Goal: Task Accomplishment & Management: Manage account settings

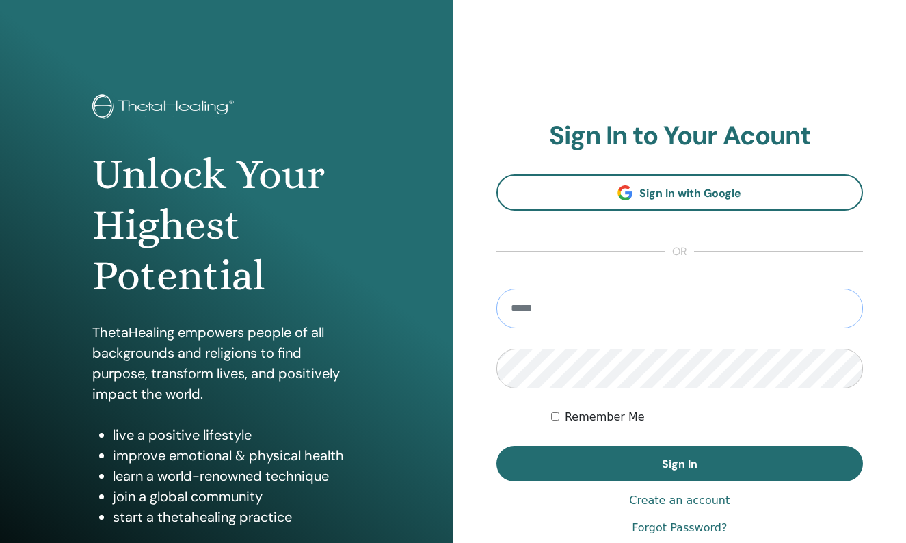
type input "**********"
click at [679, 464] on button "Sign In" at bounding box center [680, 464] width 367 height 36
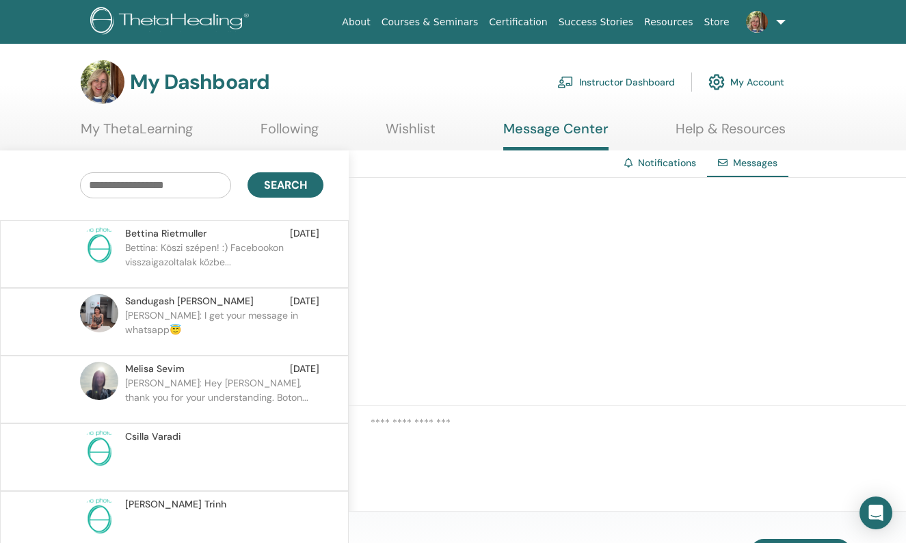
click at [621, 81] on link "Instructor Dashboard" at bounding box center [616, 82] width 118 height 30
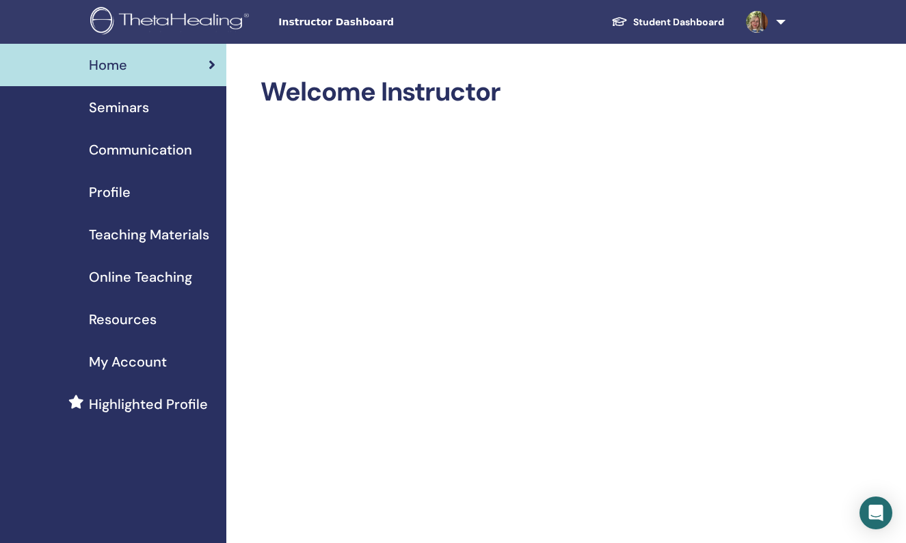
click at [114, 189] on span "Profile" at bounding box center [110, 192] width 42 height 21
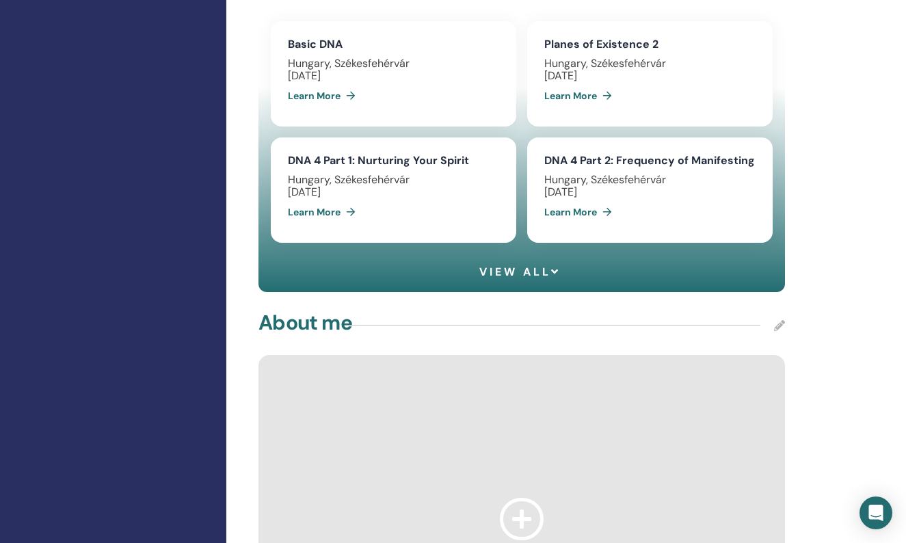
scroll to position [1094, 0]
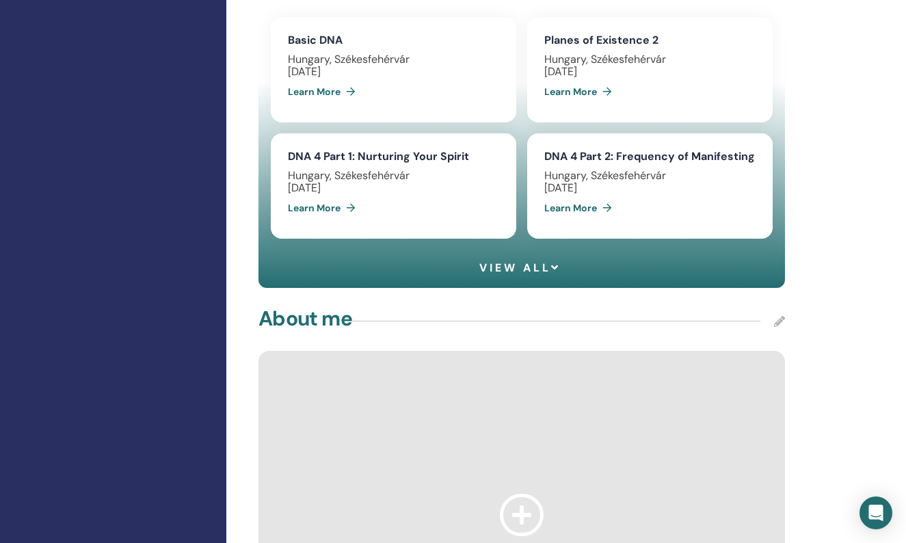
click at [509, 267] on span "View all" at bounding box center [519, 267] width 81 height 13
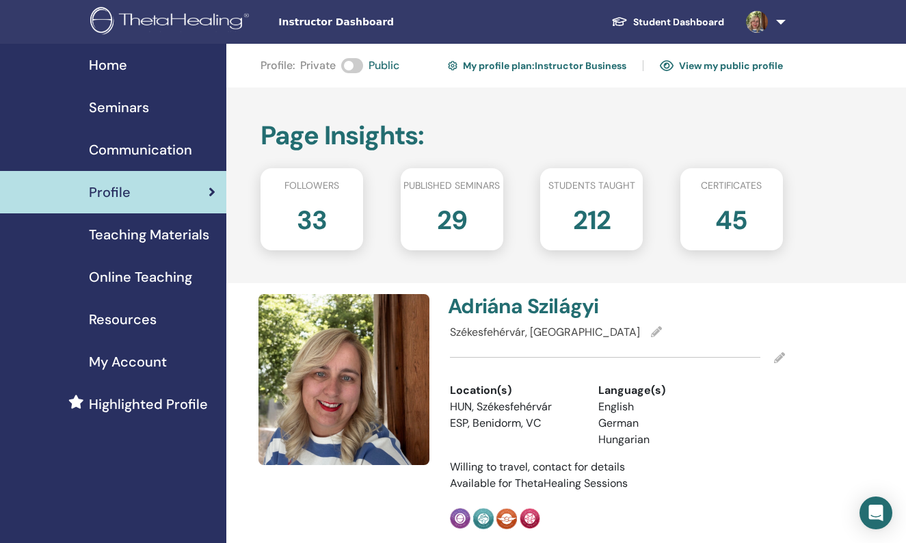
scroll to position [0, 0]
click at [534, 66] on link "My profile plan : Instructor Business" at bounding box center [537, 66] width 178 height 22
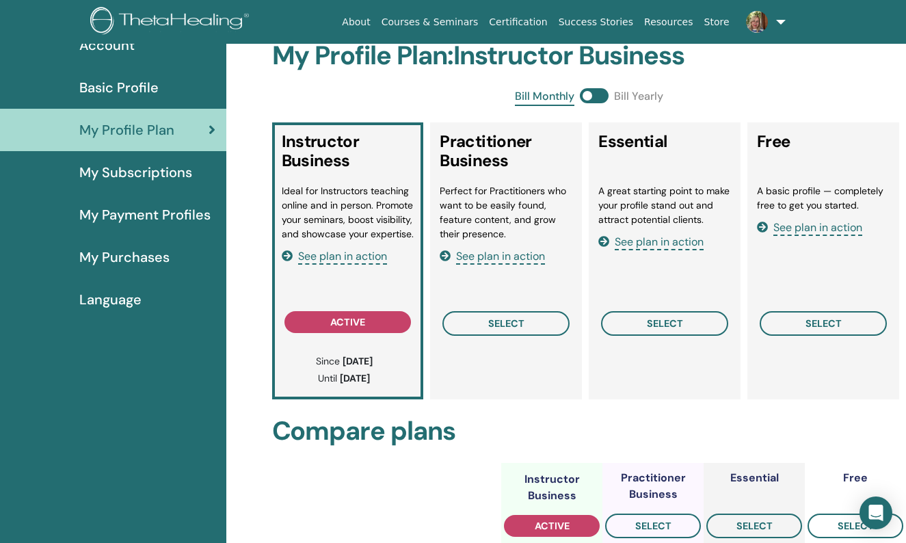
scroll to position [124, 0]
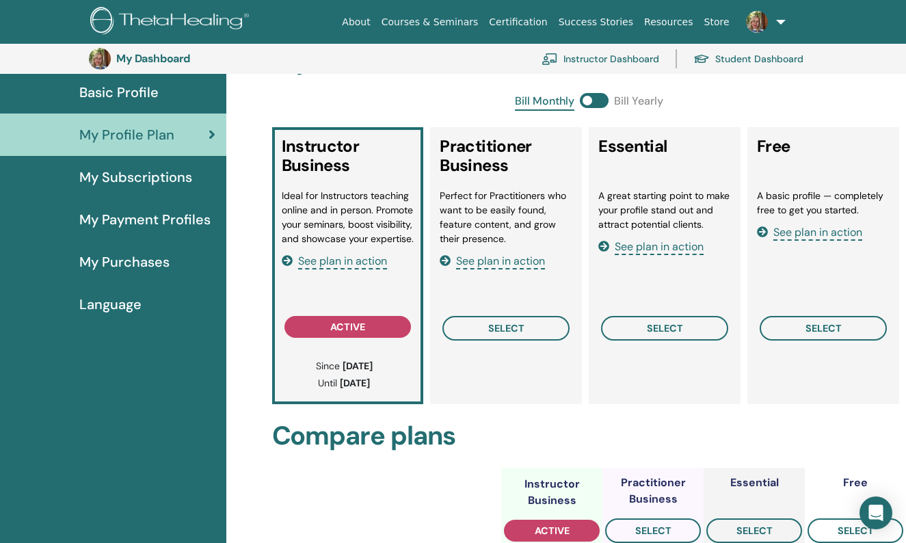
click at [287, 261] on icon at bounding box center [287, 260] width 11 height 11
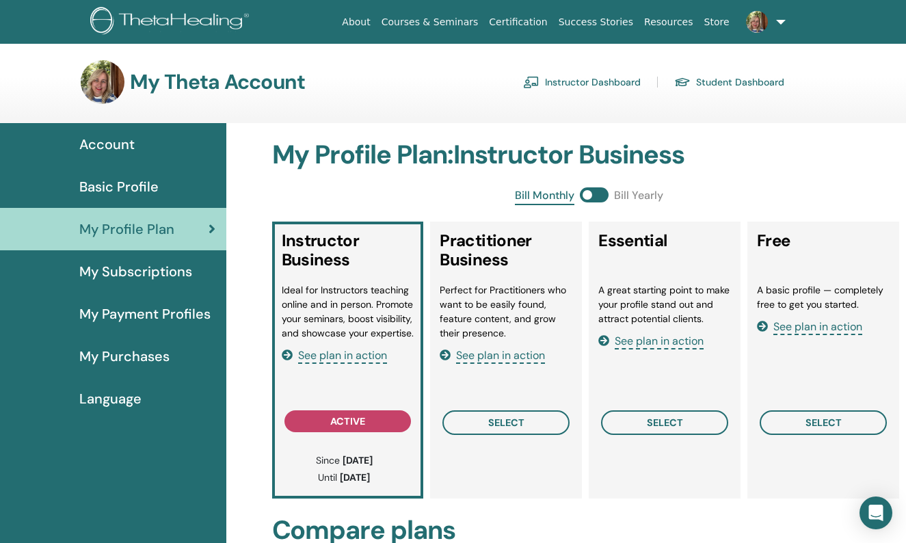
scroll to position [0, 0]
click at [110, 141] on span "Account" at bounding box center [106, 144] width 55 height 21
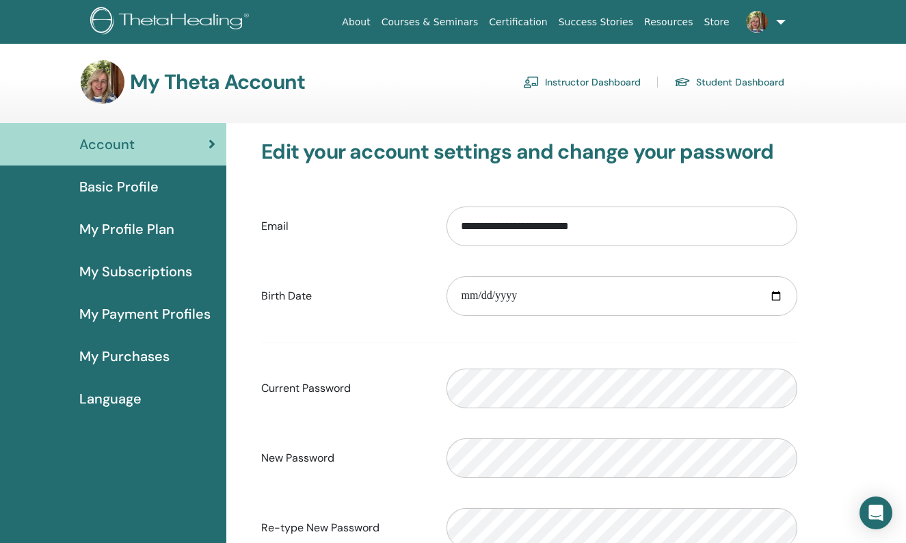
click at [111, 230] on span "My Profile Plan" at bounding box center [126, 229] width 95 height 21
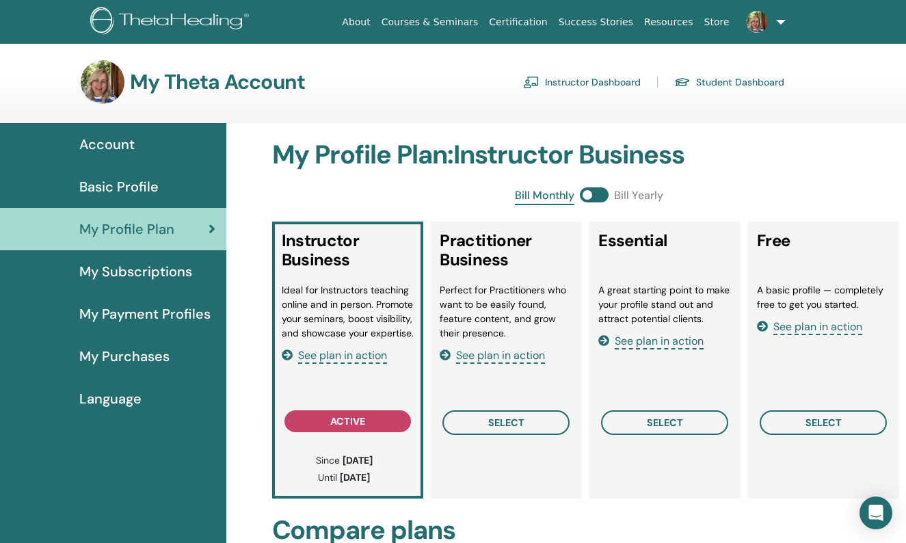
click at [122, 272] on span "My Subscriptions" at bounding box center [135, 271] width 113 height 21
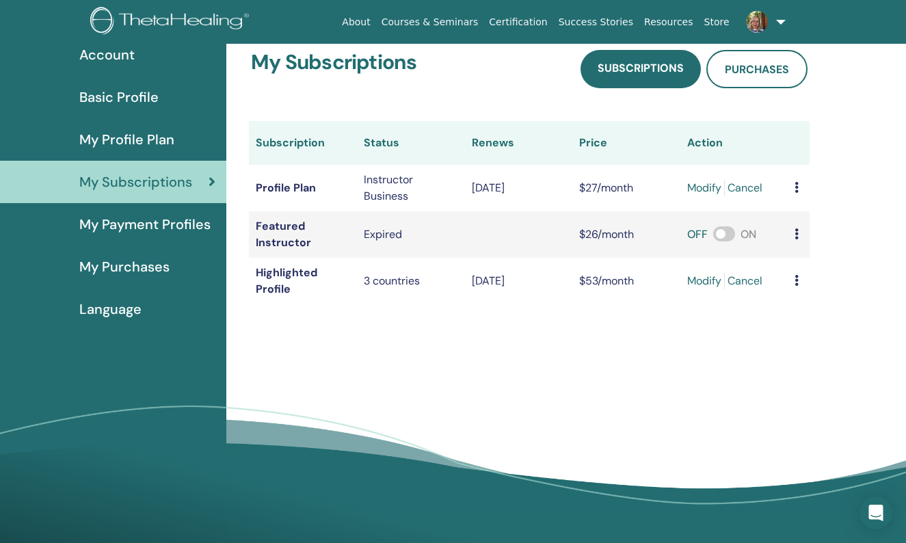
scroll to position [105, 0]
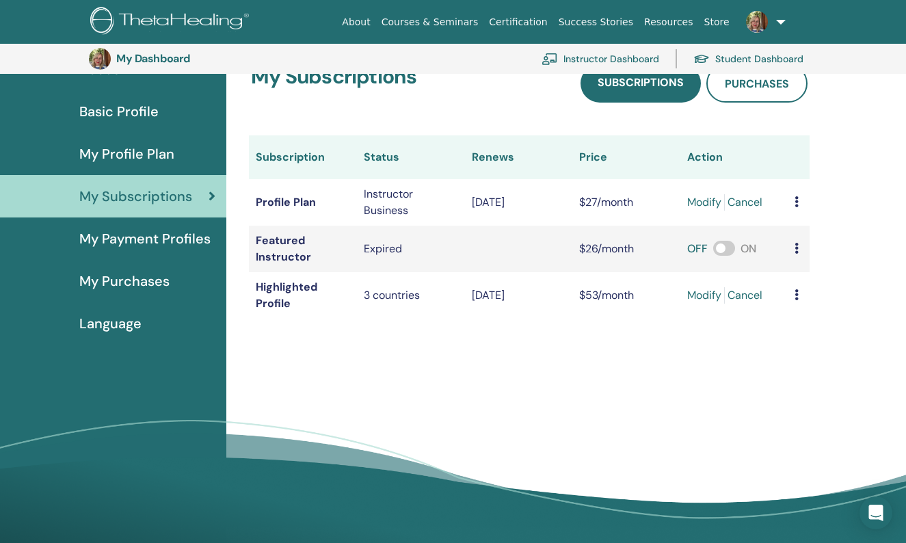
click at [137, 243] on span "My Payment Profiles" at bounding box center [144, 238] width 131 height 21
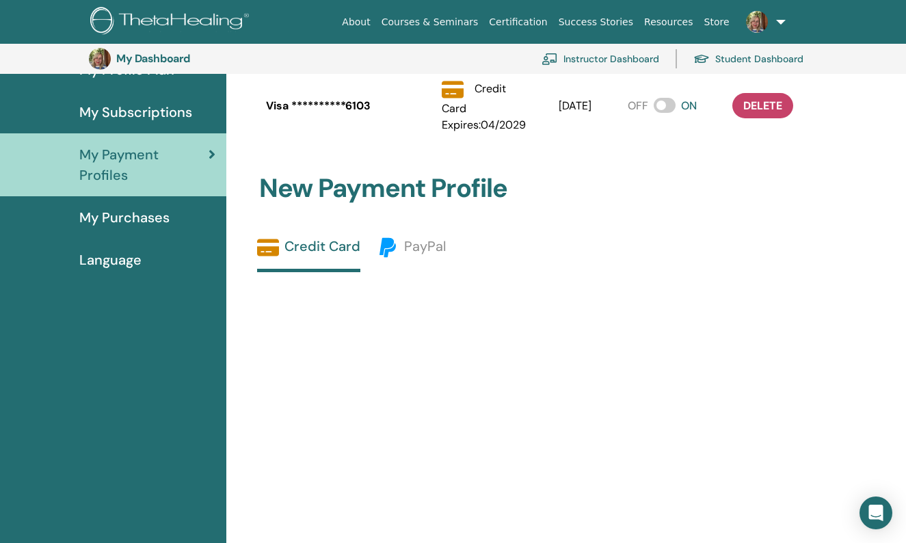
scroll to position [187, 0]
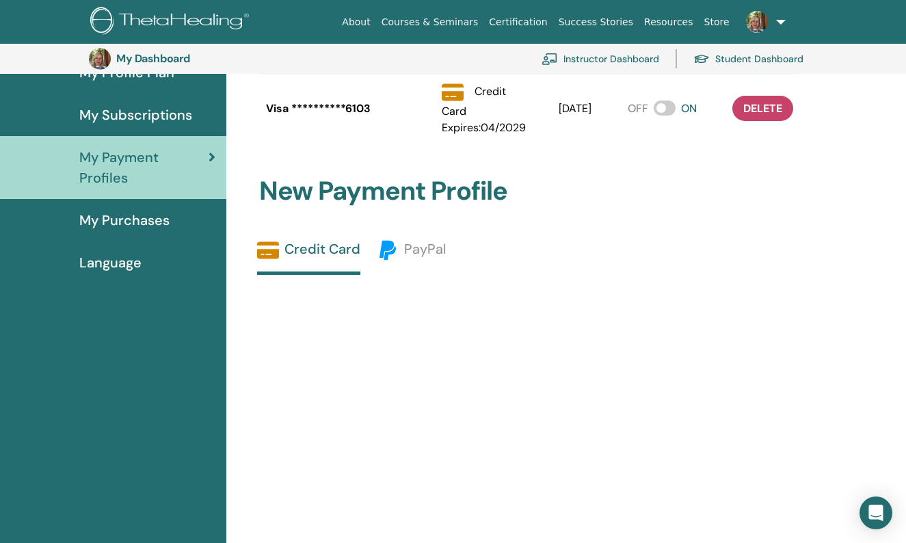
click at [135, 221] on span "My Purchases" at bounding box center [124, 220] width 90 height 21
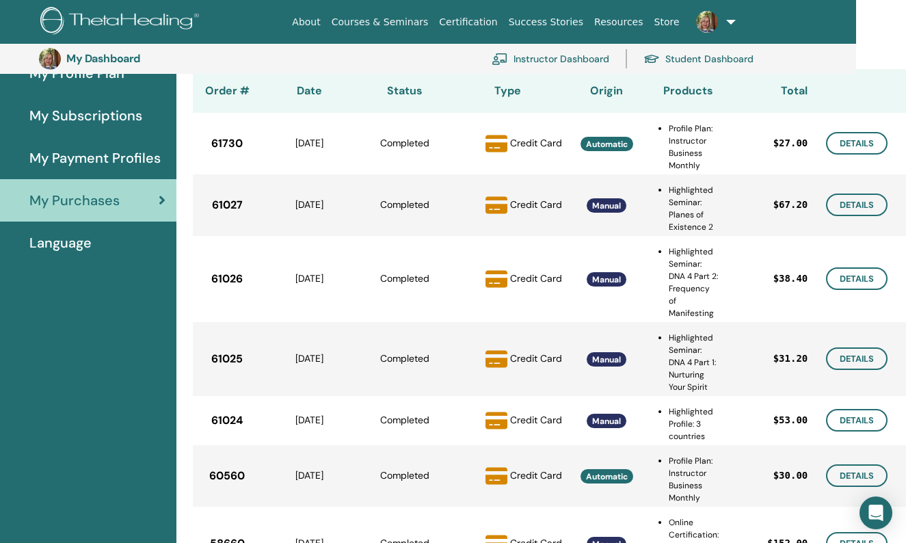
scroll to position [186, 49]
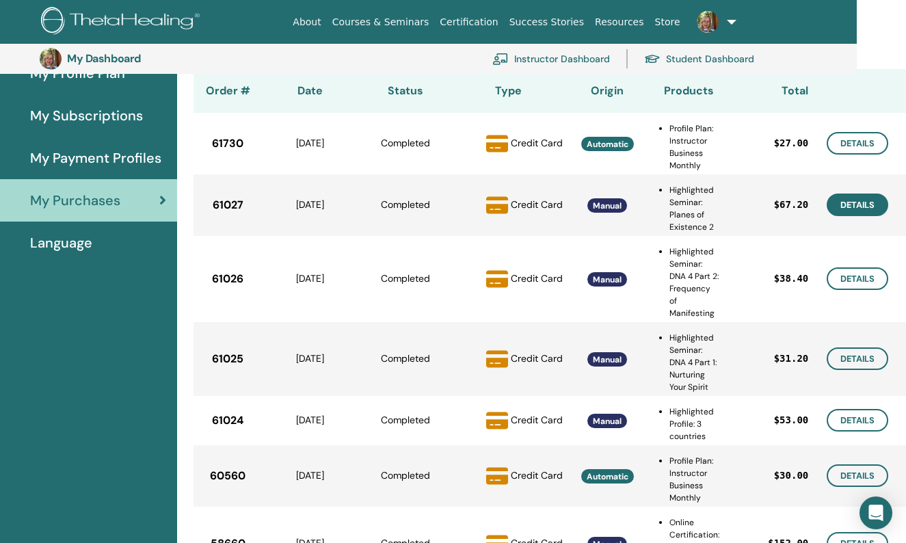
click at [837, 207] on link "Details" at bounding box center [858, 205] width 62 height 23
